Goal: Information Seeking & Learning: Learn about a topic

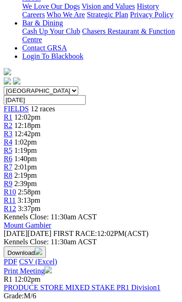
scroll to position [305, 0]
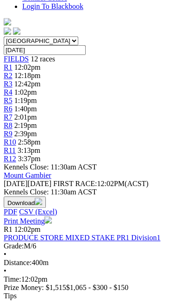
scroll to position [356, 0]
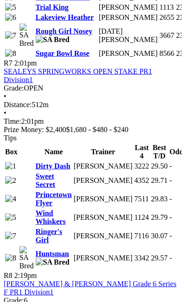
scroll to position [1686, 0]
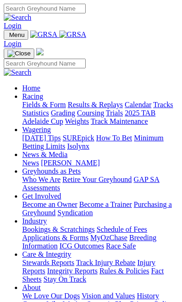
scroll to position [321, 0]
